Goal: Find specific page/section: Find specific page/section

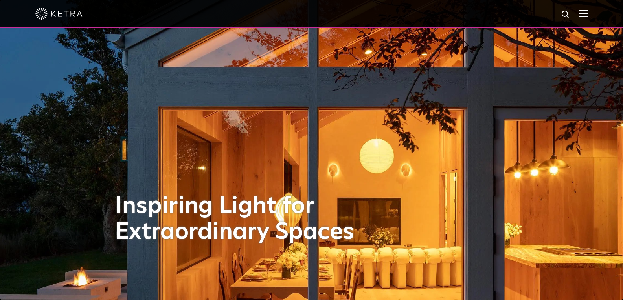
click at [570, 11] on img at bounding box center [566, 15] width 10 height 10
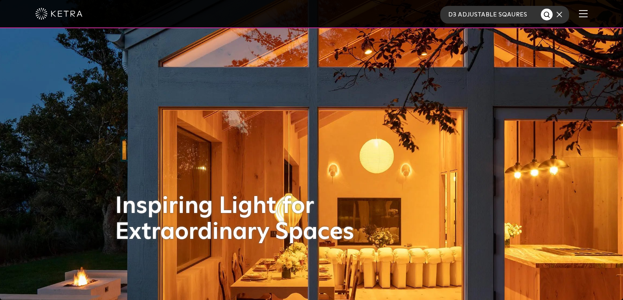
scroll to position [0, 1]
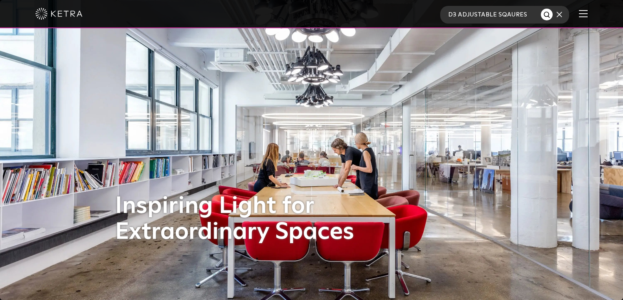
type input "D3 ADJUSTABLE SQAURES"
click at [552, 17] on button "Search" at bounding box center [546, 15] width 12 height 12
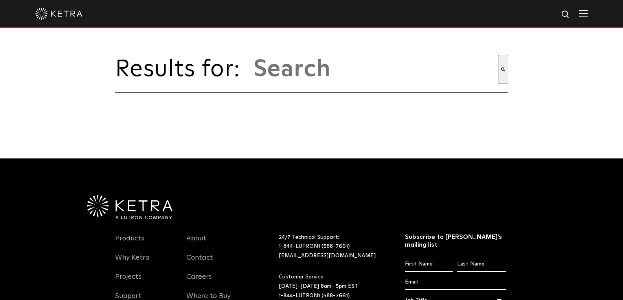
type input "d3 adjustable sqaures"
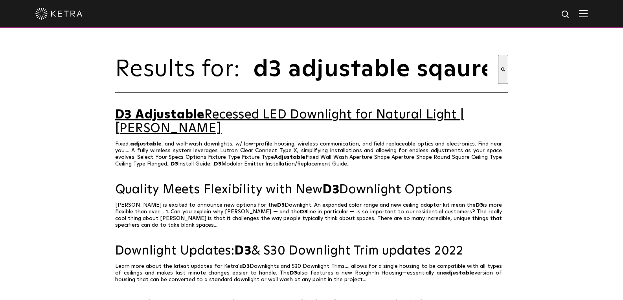
click at [286, 124] on link "D3 Adjustable Recessed LED Downlight for Natural Light | Ketra" at bounding box center [311, 121] width 393 height 27
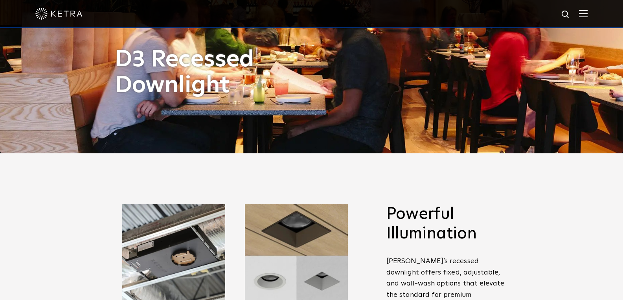
scroll to position [34, 0]
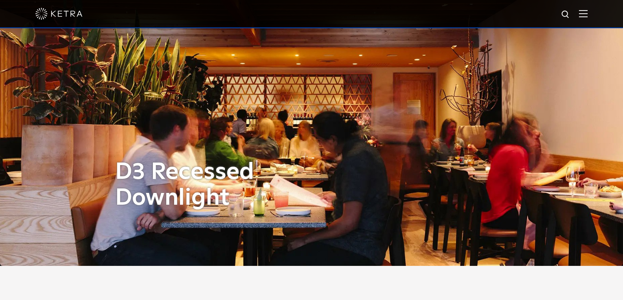
click at [587, 12] on img at bounding box center [583, 13] width 9 height 7
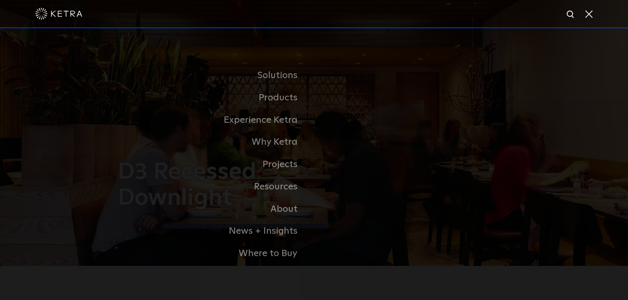
click at [587, 12] on span at bounding box center [588, 14] width 9 height 8
